Goal: Task Accomplishment & Management: Complete application form

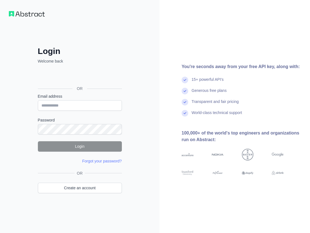
click at [97, 194] on div "OR Create an account" at bounding box center [80, 185] width 84 height 30
click at [98, 189] on link "Create an account" at bounding box center [80, 187] width 84 height 10
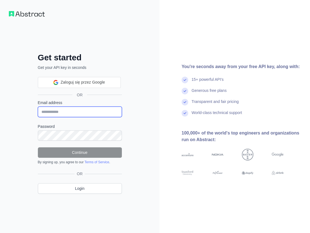
drag, startPoint x: 70, startPoint y: 112, endPoint x: 70, endPoint y: 116, distance: 3.9
click at [70, 112] on input "Email address" at bounding box center [80, 111] width 84 height 10
paste input "**********"
type input "**********"
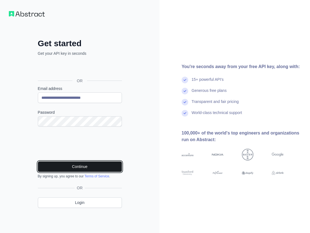
click at [87, 165] on button "Continue" at bounding box center [80, 166] width 84 height 10
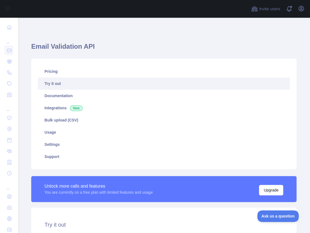
scroll to position [111, 0]
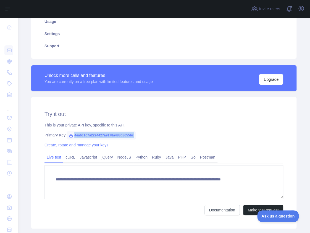
click at [103, 136] on span "4ea6c1c7a22e4427a9178a483d8655bc" at bounding box center [101, 135] width 69 height 8
click at [120, 137] on span "4ea6c1c7a22e4427a9178a483d8655bc" at bounding box center [101, 135] width 69 height 8
click at [124, 135] on span "4ea6c1c7a22e4427a9178a483d8655bc" at bounding box center [101, 135] width 69 height 8
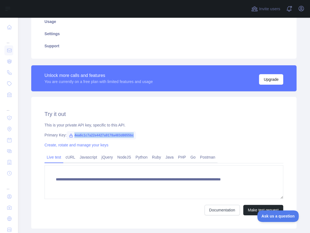
click at [124, 135] on span "4ea6c1c7a22e4427a9178a483d8655bc" at bounding box center [101, 135] width 69 height 8
copy span "4ea6c1c7a22e4427a9178a483d8655bc"
